Goal: Browse casually

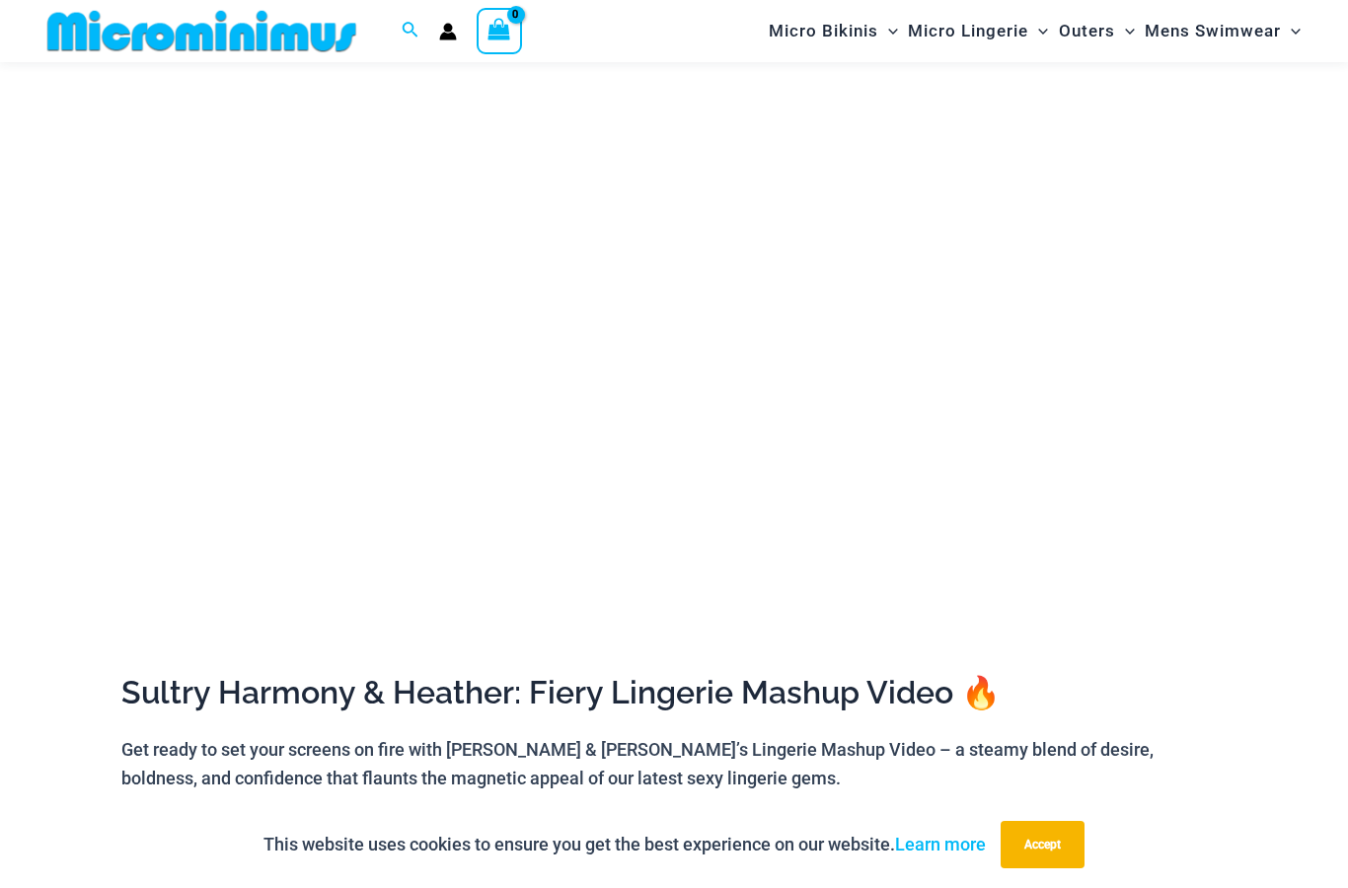
scroll to position [265, 0]
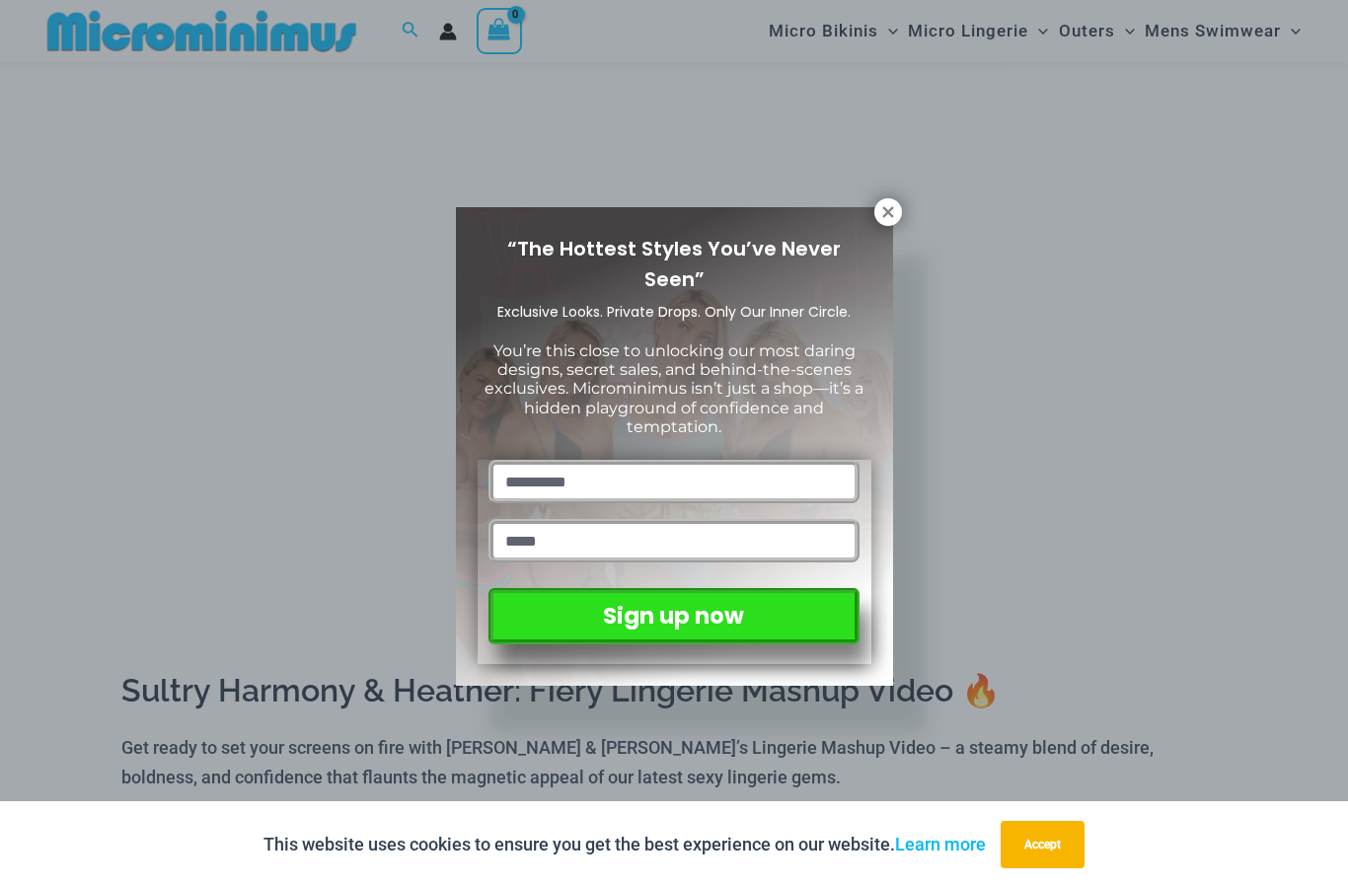
click at [1102, 606] on div "“The Hottest Styles You’ve Never Seen” Exclusive Looks. Private Drops. Only Our…" at bounding box center [674, 444] width 1348 height 888
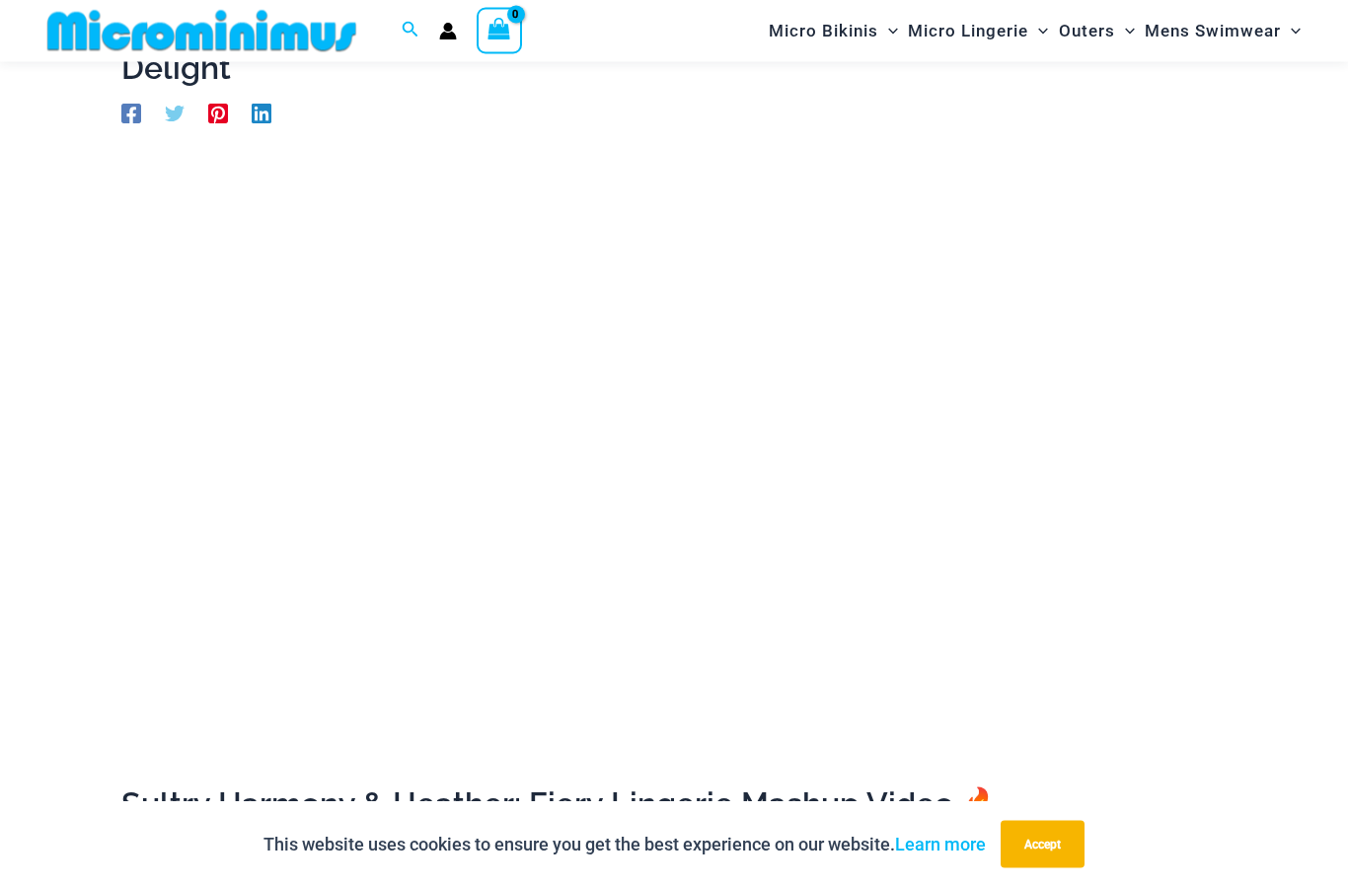
scroll to position [148, 0]
click at [311, 33] on img at bounding box center [201, 31] width 325 height 44
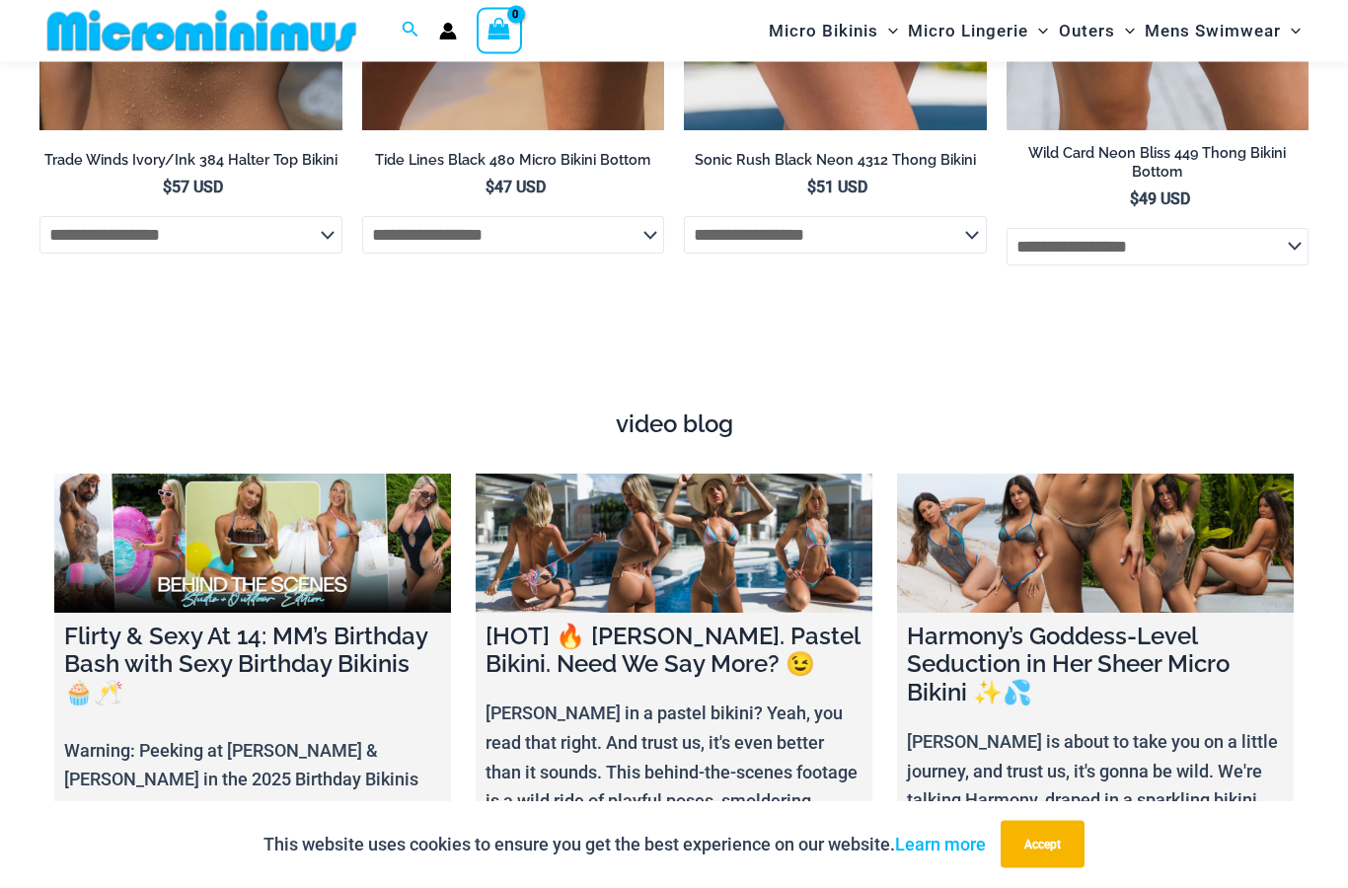
scroll to position [6385, 0]
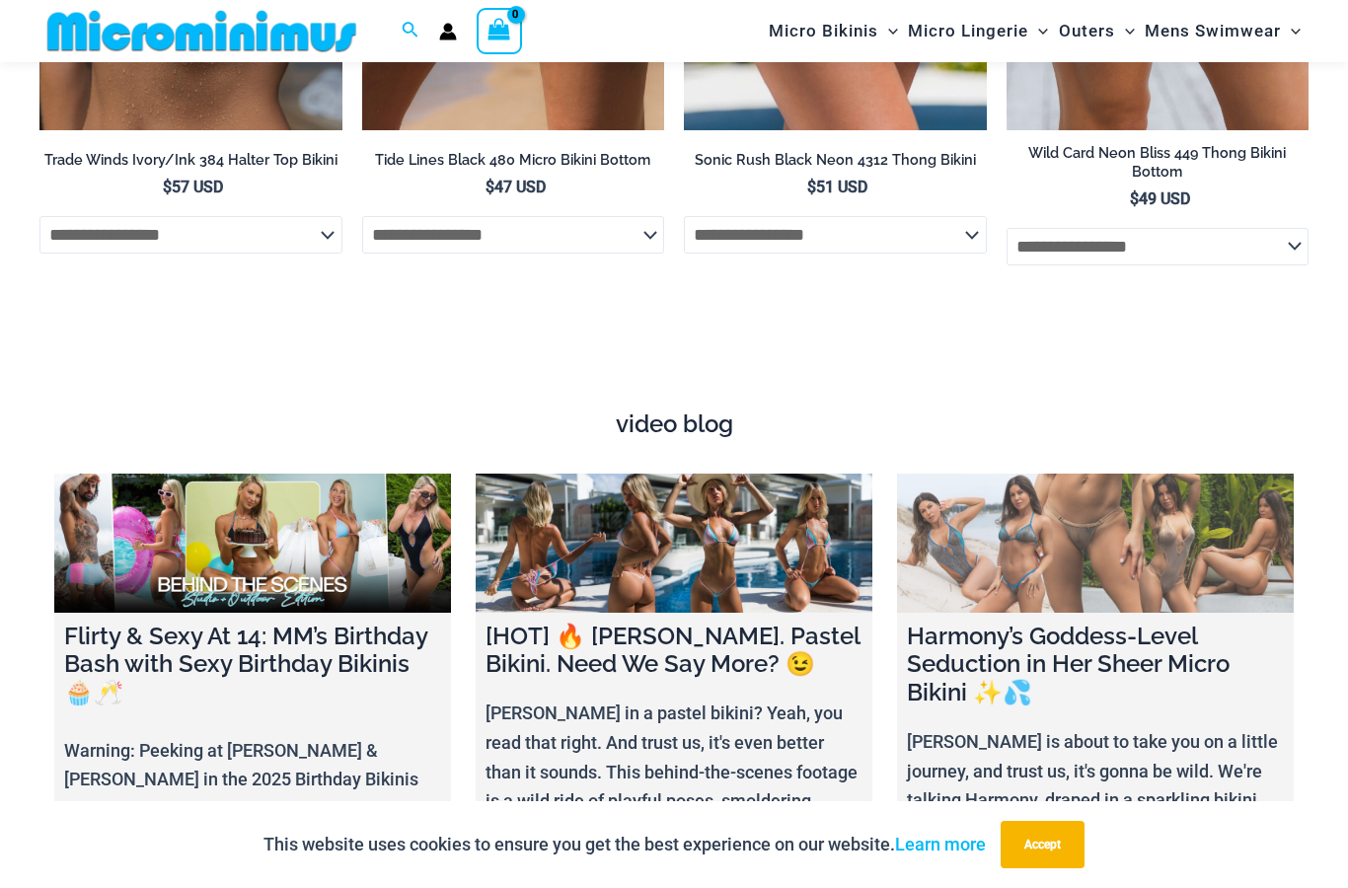
click at [1099, 510] on link at bounding box center [1095, 543] width 397 height 139
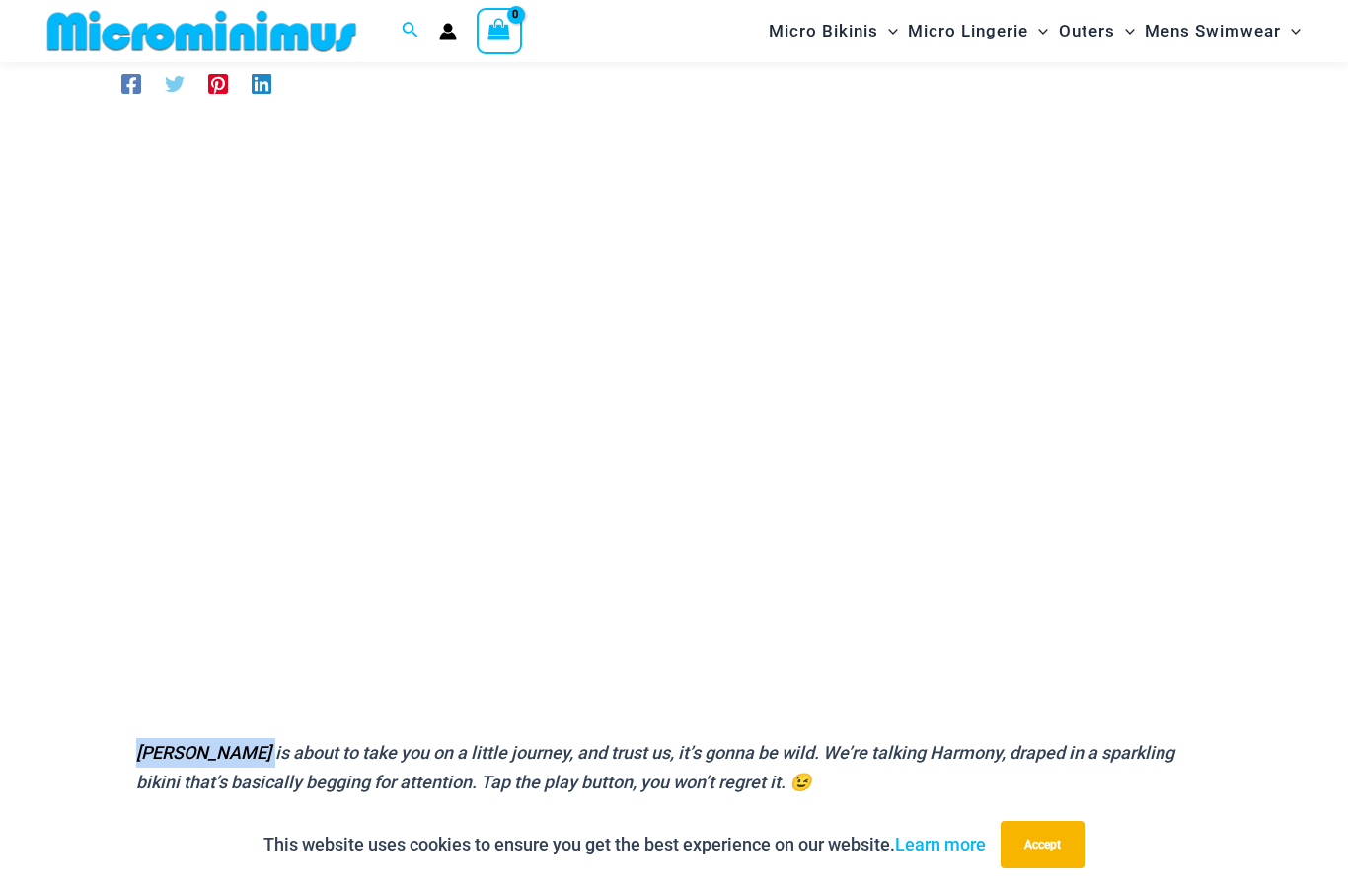
scroll to position [93, 0]
